Goal: Download file/media

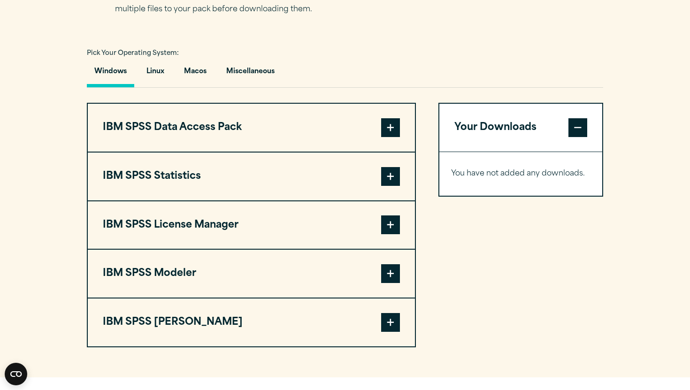
scroll to position [676, 0]
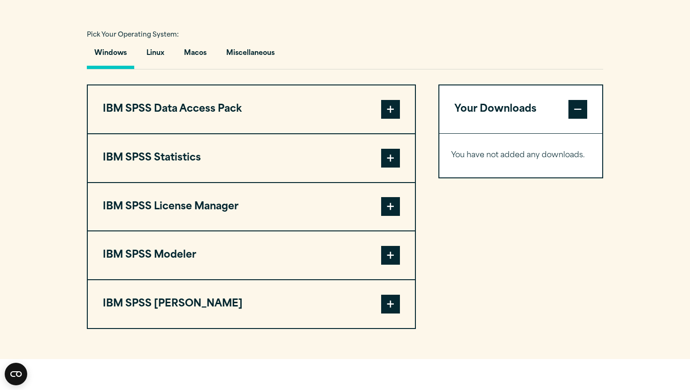
click at [296, 165] on button "IBM SPSS Statistics" at bounding box center [251, 158] width 327 height 48
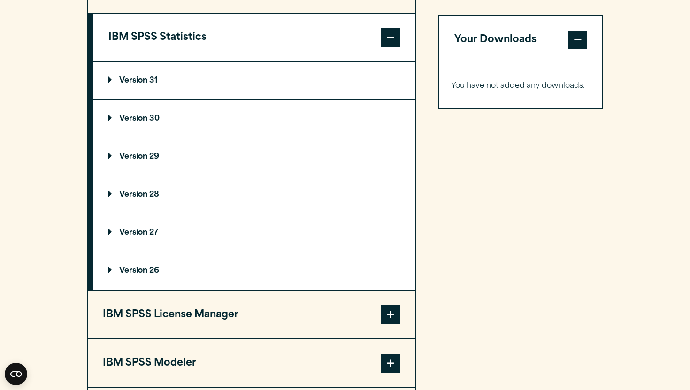
scroll to position [809, 0]
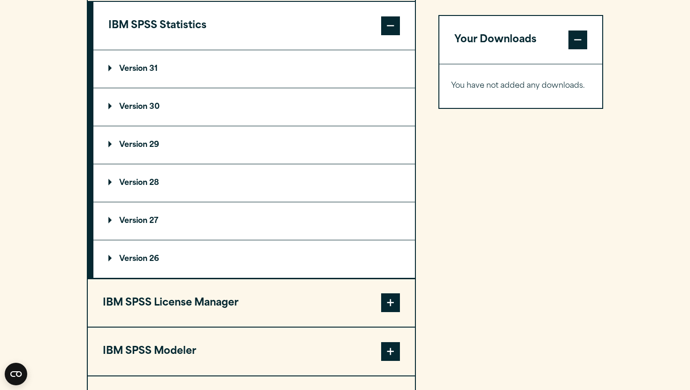
click at [272, 145] on summary "Version 29" at bounding box center [254, 145] width 322 height 38
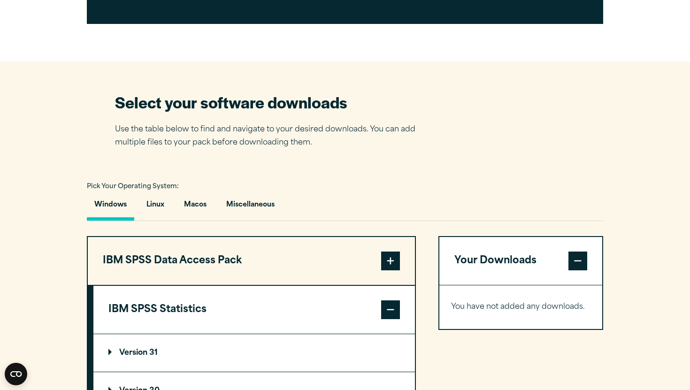
scroll to position [525, 0]
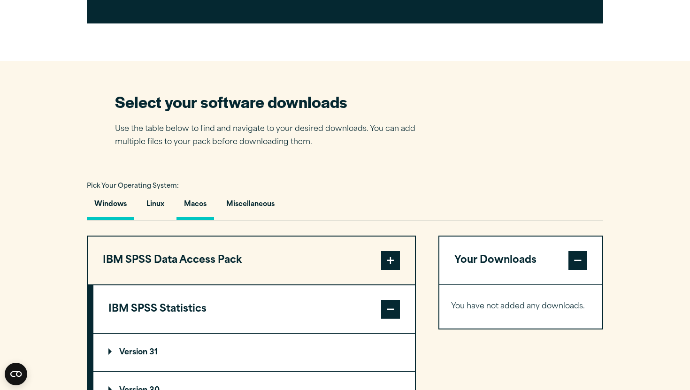
click at [197, 206] on button "Macos" at bounding box center [196, 206] width 38 height 27
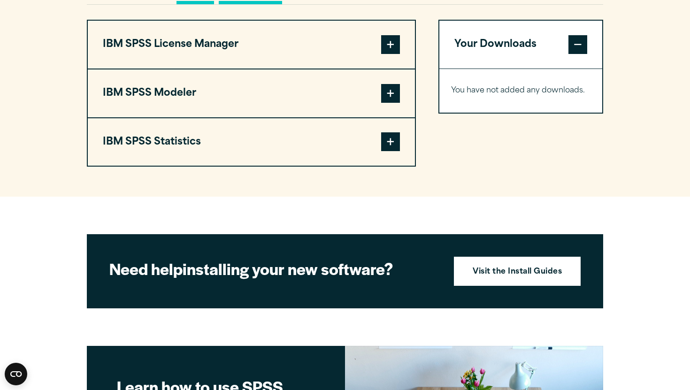
scroll to position [742, 0]
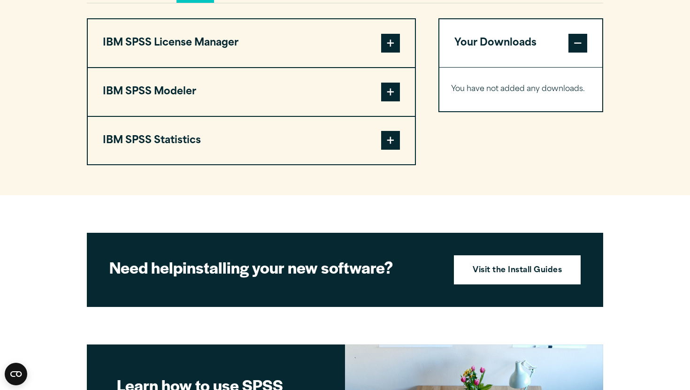
click at [389, 148] on span at bounding box center [390, 140] width 19 height 19
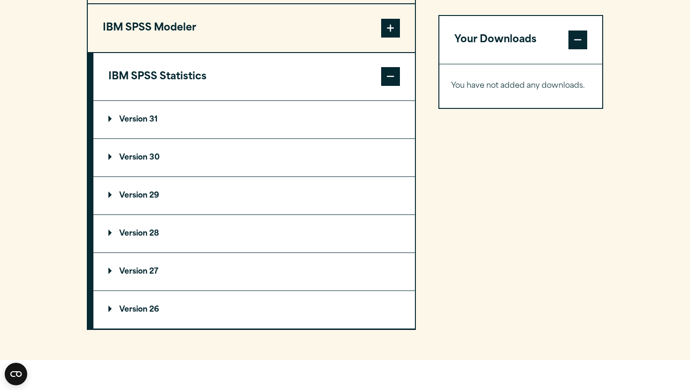
scroll to position [809, 0]
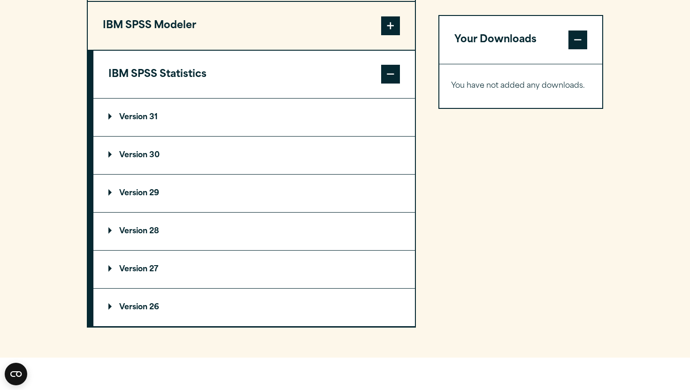
click at [177, 196] on summary "Version 29" at bounding box center [254, 194] width 322 height 38
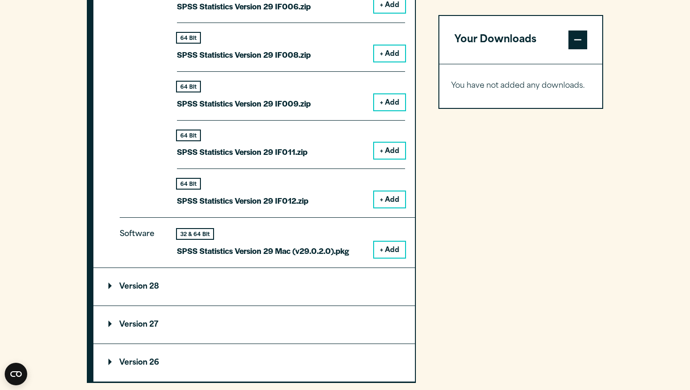
scroll to position [1248, 0]
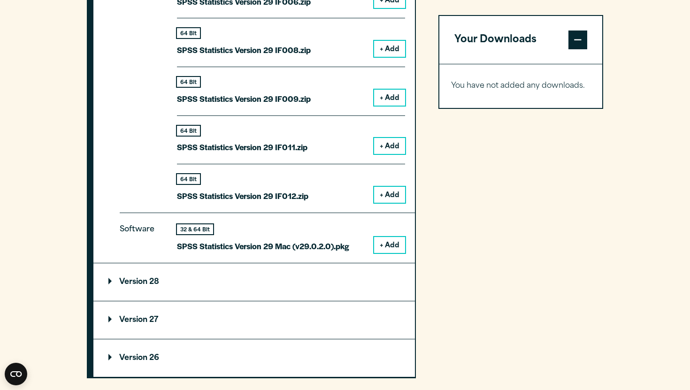
click at [395, 246] on button "+ Add" at bounding box center [389, 245] width 31 height 16
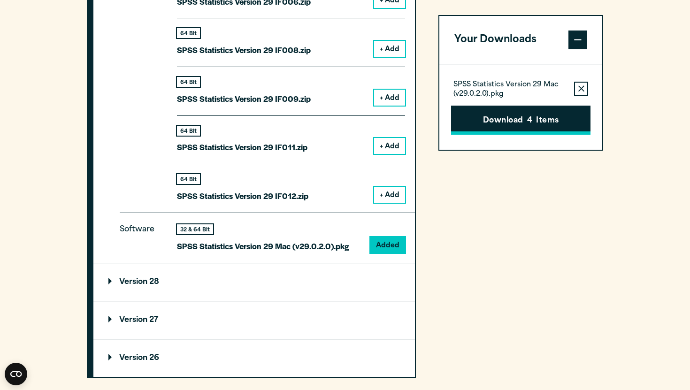
click at [471, 123] on button "Download 4 Items" at bounding box center [520, 120] width 139 height 29
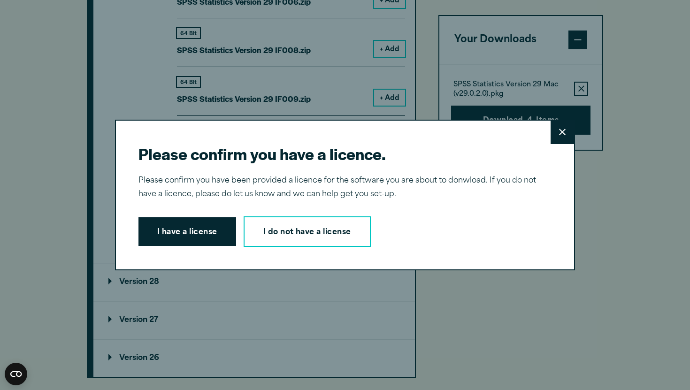
click at [558, 134] on button "Close" at bounding box center [562, 132] width 23 height 23
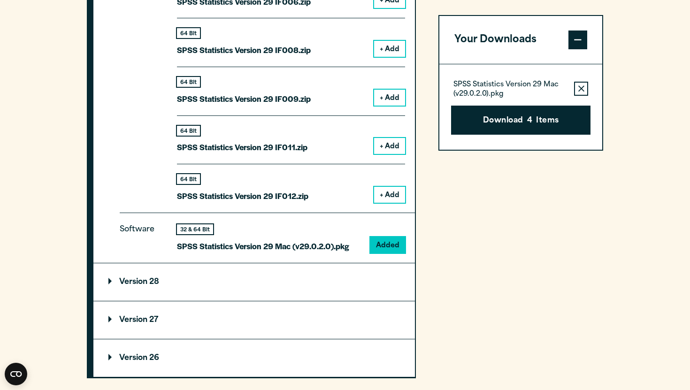
click at [577, 88] on button "Remove this item from your software download list" at bounding box center [581, 89] width 14 height 14
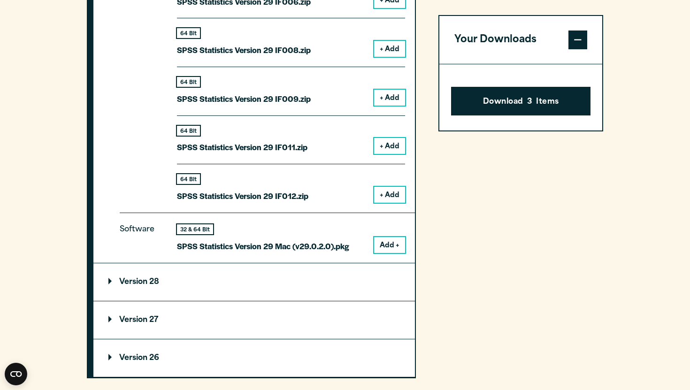
click at [571, 41] on span at bounding box center [578, 40] width 19 height 19
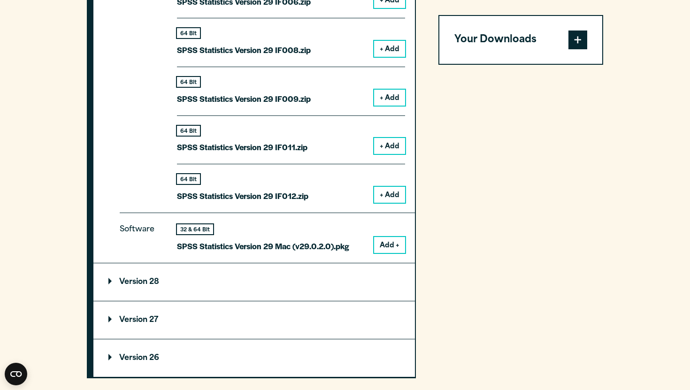
click at [572, 45] on span at bounding box center [578, 40] width 19 height 19
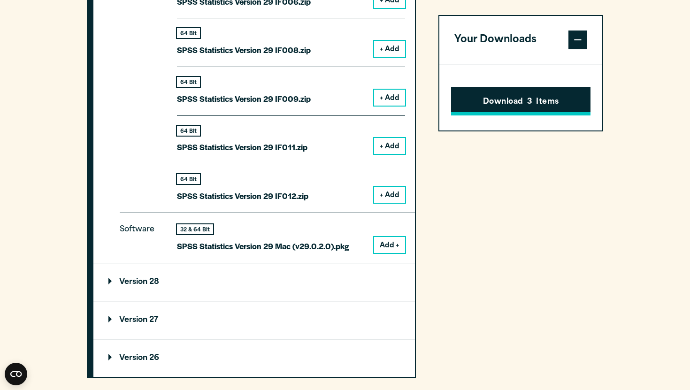
click at [572, 103] on button "Download 3 Items" at bounding box center [520, 101] width 139 height 29
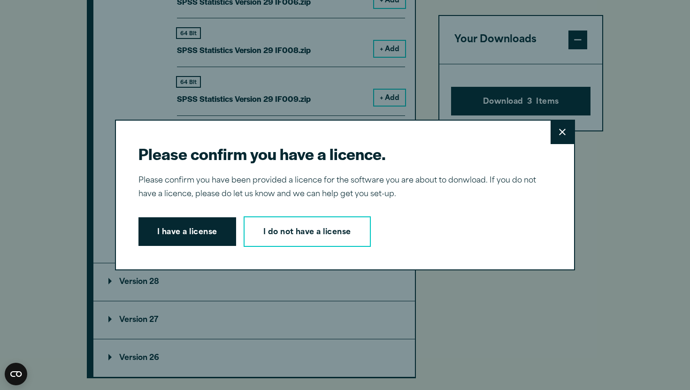
click at [568, 129] on button "Close" at bounding box center [562, 132] width 23 height 23
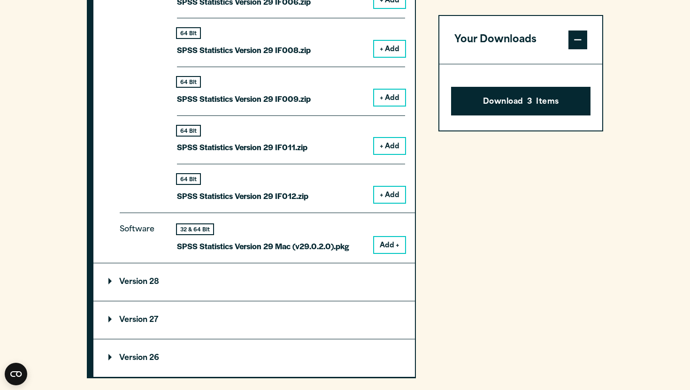
click at [389, 248] on button "Add +" at bounding box center [389, 245] width 31 height 16
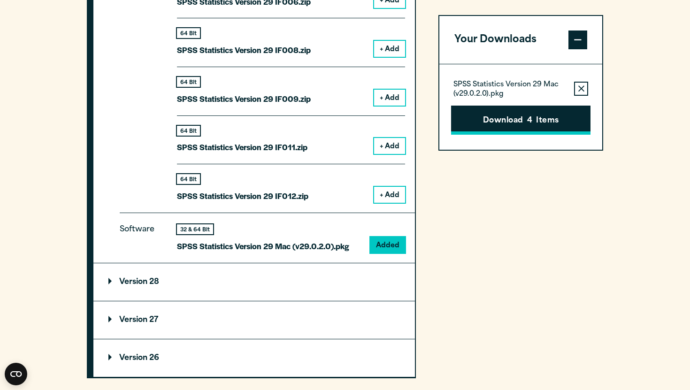
click at [509, 115] on button "Download 4 Items" at bounding box center [520, 120] width 139 height 29
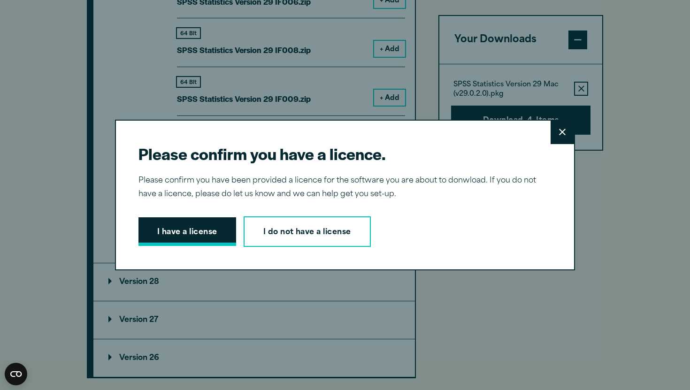
click at [192, 229] on button "I have a license" at bounding box center [188, 231] width 98 height 29
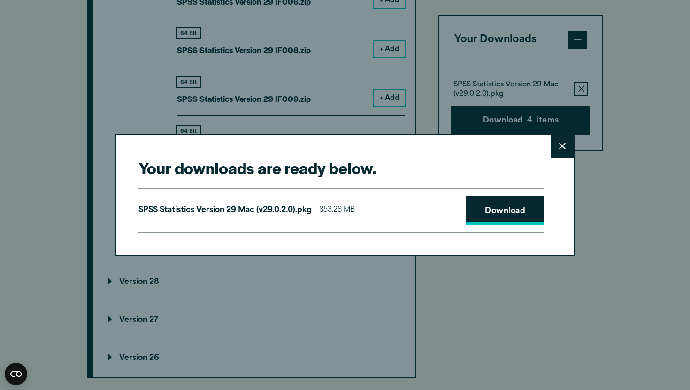
click at [489, 209] on link "Download" at bounding box center [505, 210] width 78 height 29
click at [563, 150] on button "Close" at bounding box center [562, 146] width 23 height 23
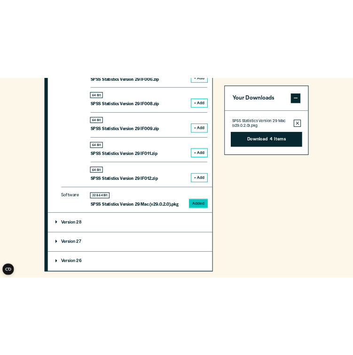
scroll to position [1244, 0]
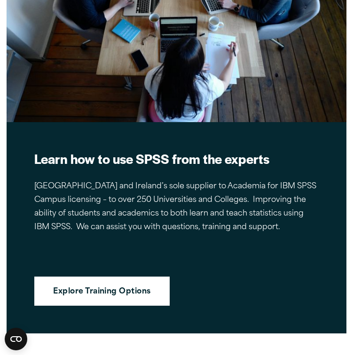
scroll to position [1401, 0]
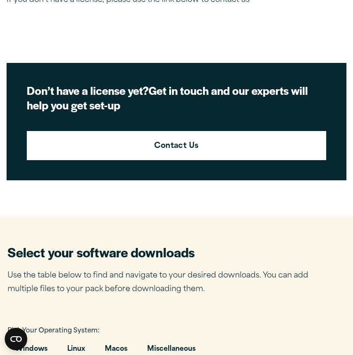
scroll to position [372, 0]
